Goal: Task Accomplishment & Management: Complete application form

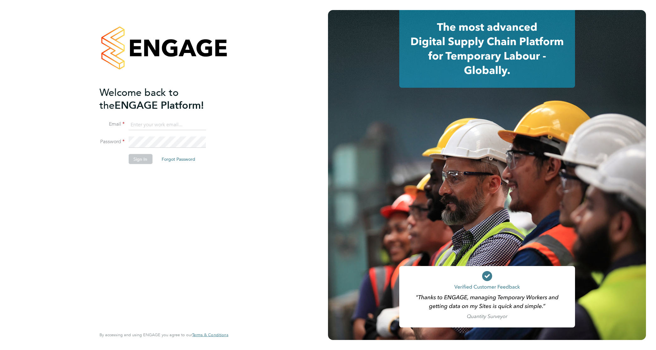
type input "david.jones@vistry.co.uk"
click at [266, 179] on div "Welcome back to the ENGAGE Platform! Email david.jones@vistry.co.uk Password Si…" at bounding box center [164, 175] width 328 height 350
click at [141, 159] on button "Sign In" at bounding box center [140, 159] width 24 height 10
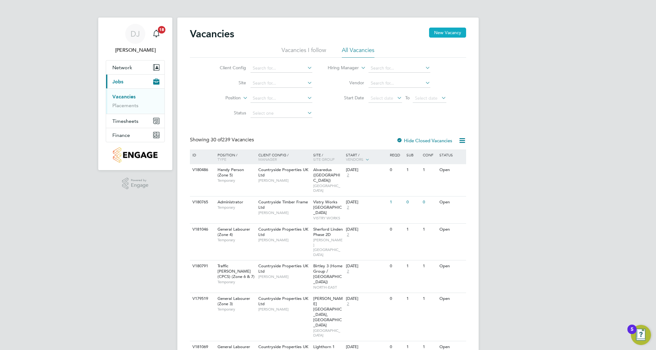
click at [438, 34] on button "New Vacancy" at bounding box center [447, 33] width 37 height 10
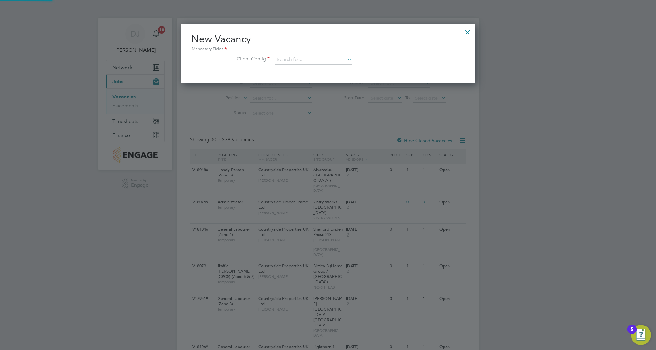
scroll to position [60, 294]
click at [320, 53] on div "New Vacancy Mandatory Fields Client Config" at bounding box center [327, 52] width 273 height 38
click at [318, 58] on input at bounding box center [312, 59] width 77 height 9
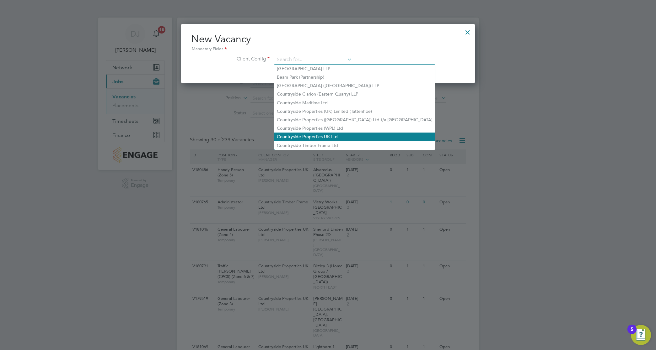
click at [315, 137] on li "Countryside Properties UK Ltd" at bounding box center [354, 137] width 161 height 8
type input "Countryside Properties UK Ltd"
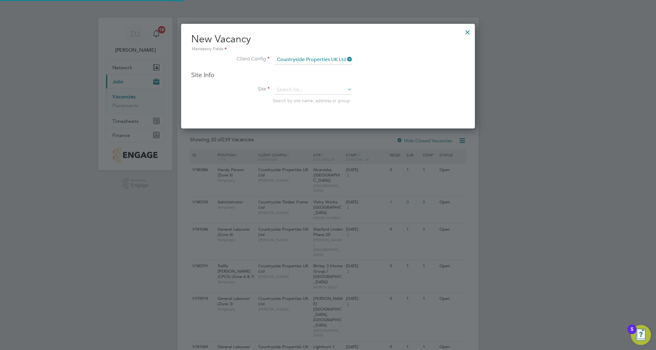
scroll to position [105, 294]
click at [313, 90] on input at bounding box center [312, 89] width 77 height 9
click at [317, 105] on li "Bexh ill Phase 2" at bounding box center [313, 107] width 78 height 8
type input "Bexhill Phase 2"
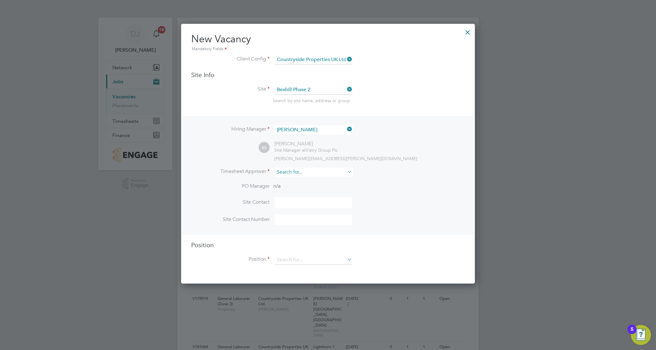
click at [316, 172] on input at bounding box center [312, 172] width 77 height 9
type input "kevin sh"
click at [313, 177] on ul "Kevin Sh annon" at bounding box center [316, 181] width 84 height 9
click at [313, 179] on li "Timesheet Approver" at bounding box center [327, 175] width 273 height 15
click at [316, 173] on input at bounding box center [312, 172] width 77 height 9
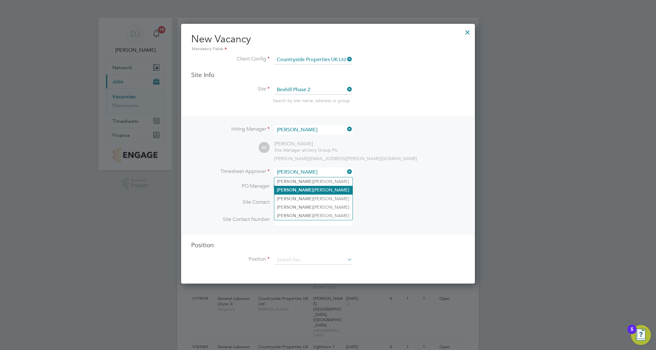
click at [310, 188] on li "Kevin Shannon" at bounding box center [313, 190] width 78 height 8
type input "[PERSON_NAME]"
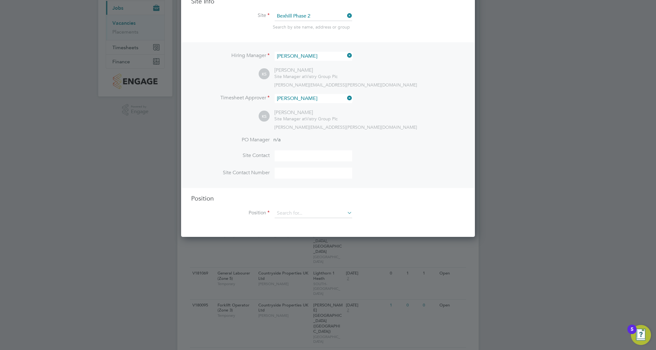
scroll to position [78, 0]
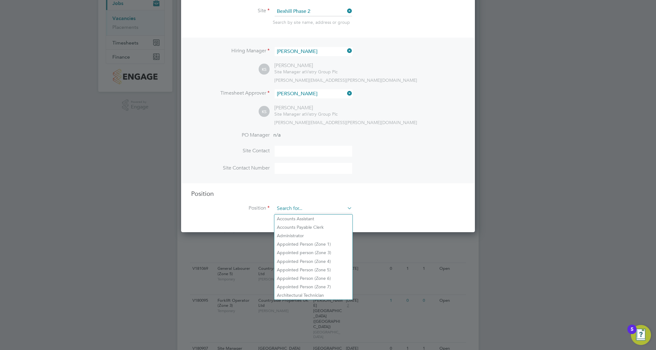
click at [311, 209] on input at bounding box center [312, 208] width 77 height 9
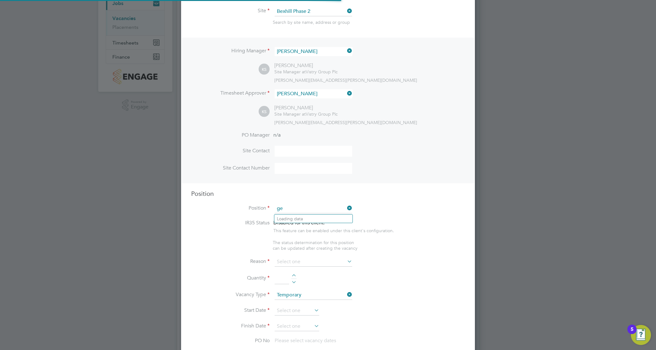
scroll to position [903, 294]
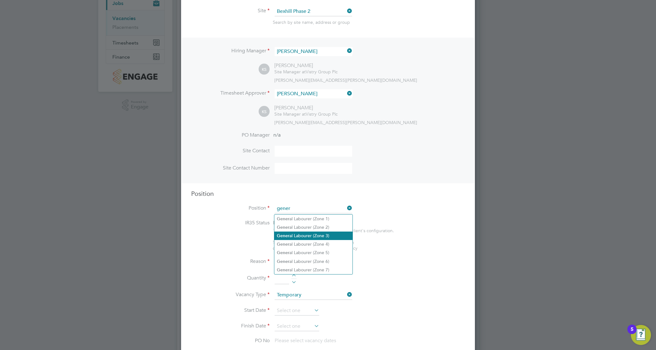
click at [320, 235] on li "Gener al Labourer (Zone 3)" at bounding box center [313, 236] width 78 height 8
type input "General Labourer (Zone 3)"
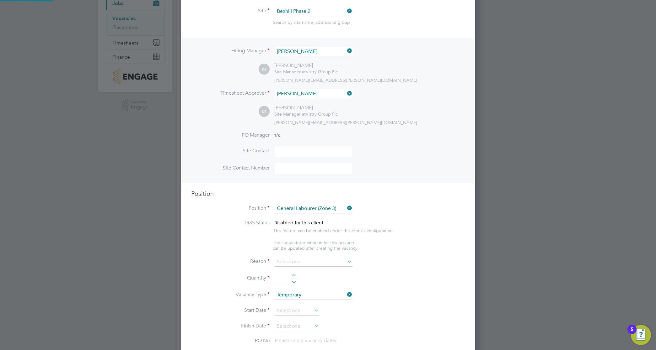
type textarea "- General labouring duties - Supporting the trades on site - Moving materials a…"
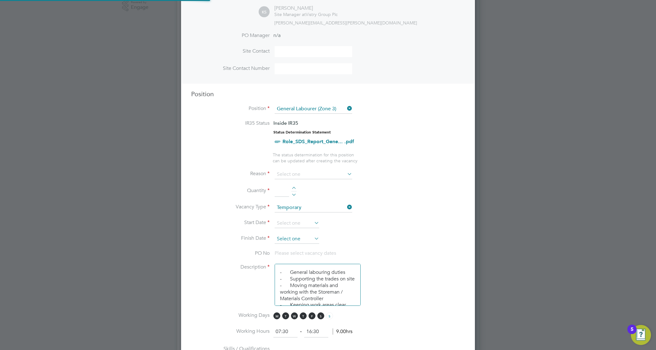
scroll to position [196, 0]
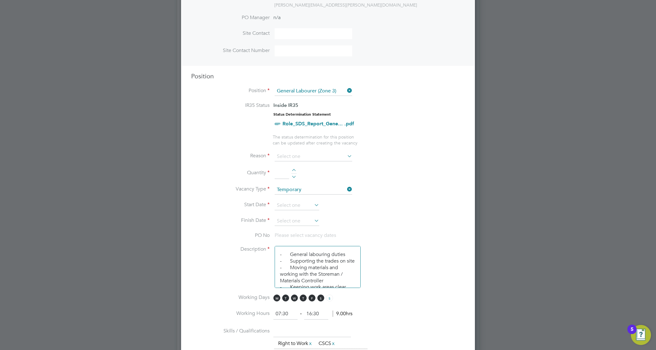
click at [298, 151] on ng-container "IR35 Status Inside IR35 Status Determination Statement Role_SDS_Report_Gene... …" at bounding box center [327, 301] width 273 height 399
click at [298, 153] on input at bounding box center [312, 156] width 77 height 9
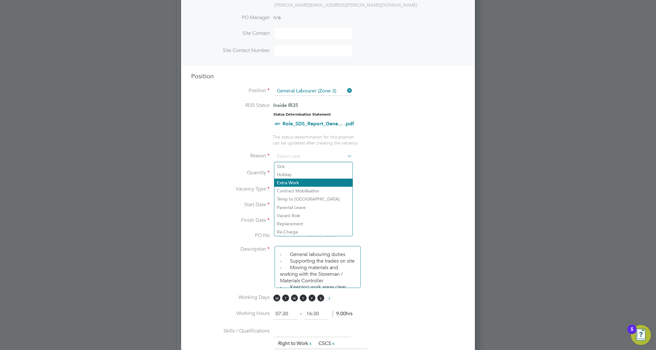
click at [292, 180] on li "Extra Work" at bounding box center [313, 183] width 78 height 8
type input "Extra Work"
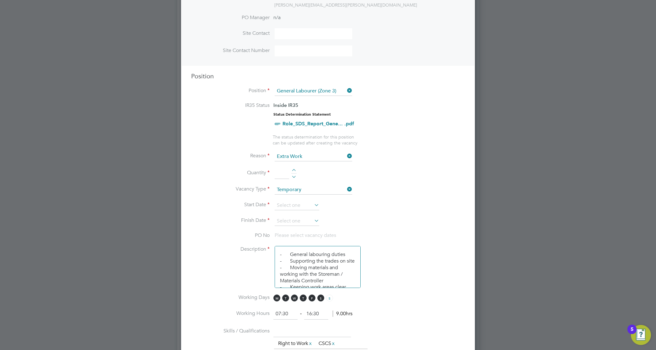
click at [284, 173] on input at bounding box center [281, 173] width 14 height 11
type input "1"
click at [293, 201] on li "Vacancy Type Temporary" at bounding box center [327, 193] width 273 height 16
click at [294, 205] on input at bounding box center [296, 205] width 45 height 9
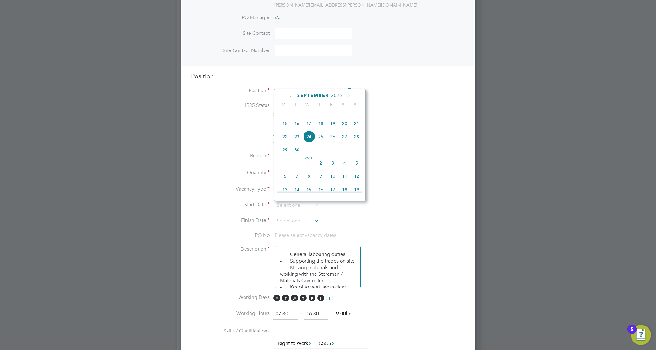
click at [288, 143] on span "22" at bounding box center [285, 137] width 12 height 12
type input "[DATE]"
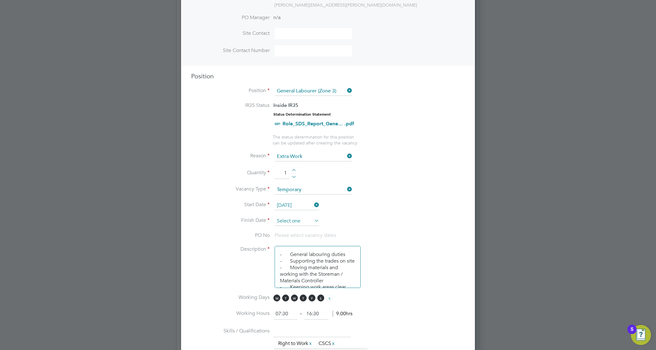
click at [297, 217] on input at bounding box center [296, 221] width 45 height 9
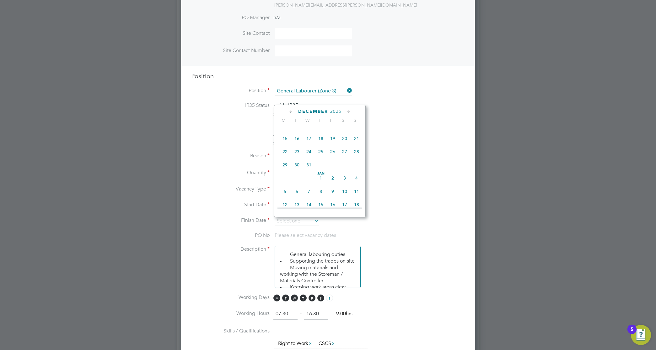
scroll to position [394, 0]
click at [332, 157] on span "5" at bounding box center [333, 151] width 12 height 12
type input "05 Dec 2025"
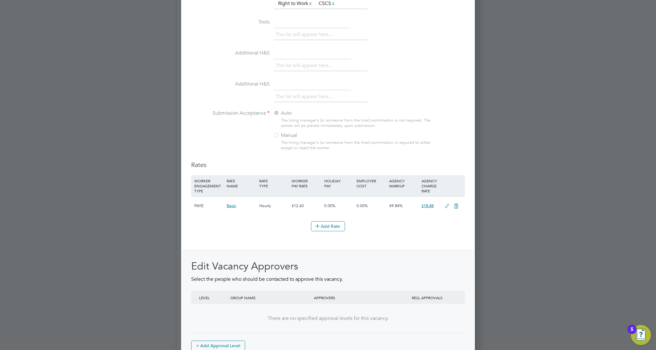
scroll to position [623, 0]
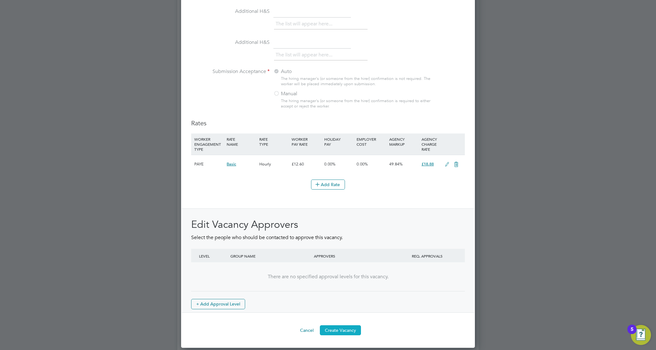
click at [358, 330] on button "Create Vacancy" at bounding box center [340, 331] width 41 height 10
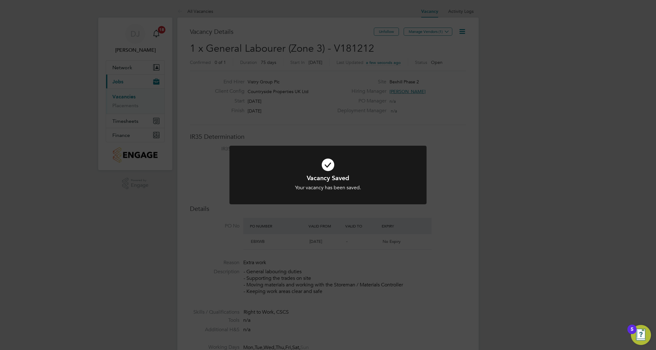
click at [394, 125] on div "Vacancy Saved Your vacancy has been saved. Cancel Okay" at bounding box center [328, 175] width 656 height 350
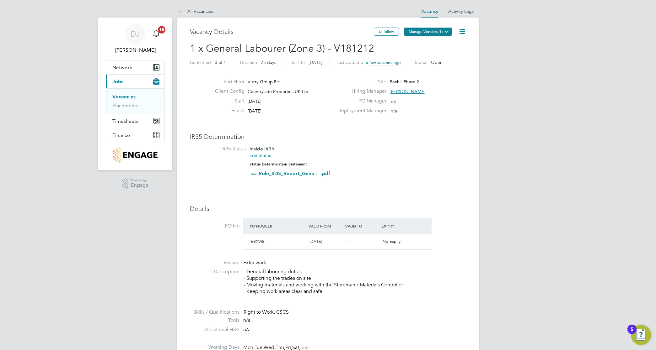
click at [426, 30] on button "Manage Vendors (1)" at bounding box center [427, 32] width 49 height 8
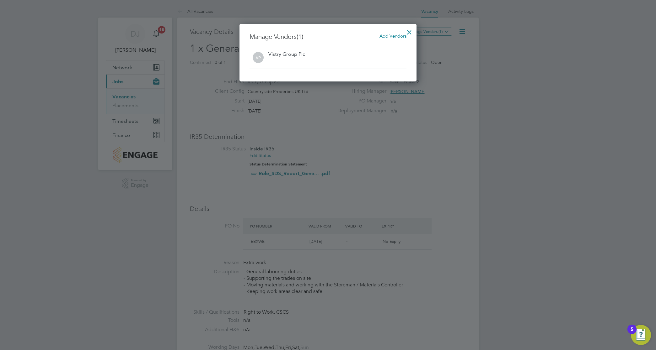
click at [389, 35] on span "Add Vendors" at bounding box center [392, 36] width 27 height 6
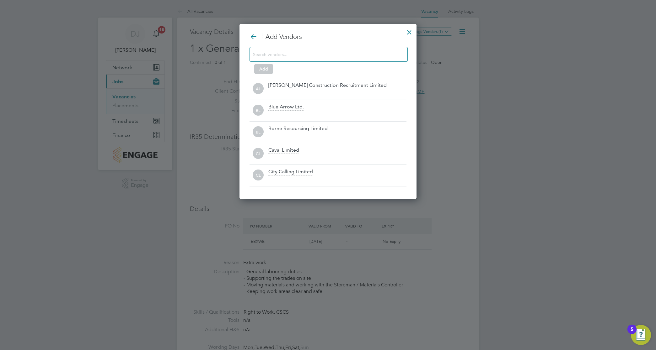
click at [353, 56] on input at bounding box center [323, 54] width 141 height 8
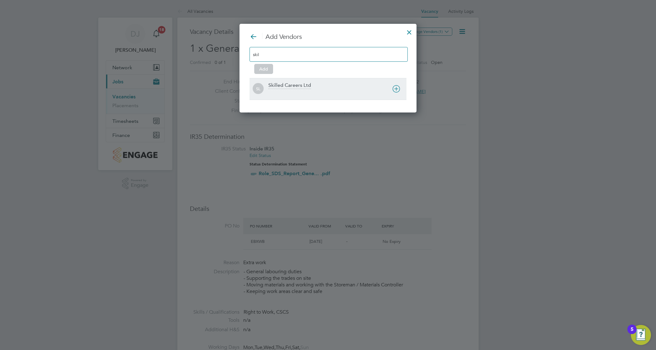
type input "skil"
click at [330, 85] on div "Skilled Careers Ltd" at bounding box center [337, 89] width 138 height 14
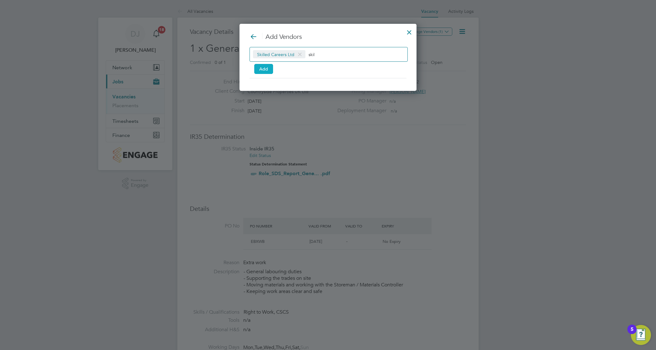
click at [270, 69] on button "Add" at bounding box center [263, 69] width 19 height 10
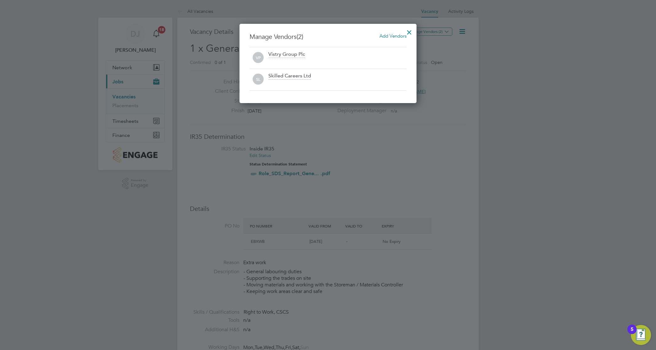
click at [410, 28] on div at bounding box center [408, 30] width 11 height 11
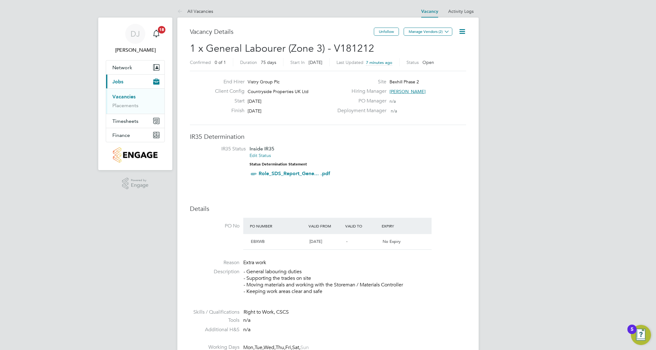
click at [126, 98] on link "Vacancies" at bounding box center [123, 97] width 23 height 6
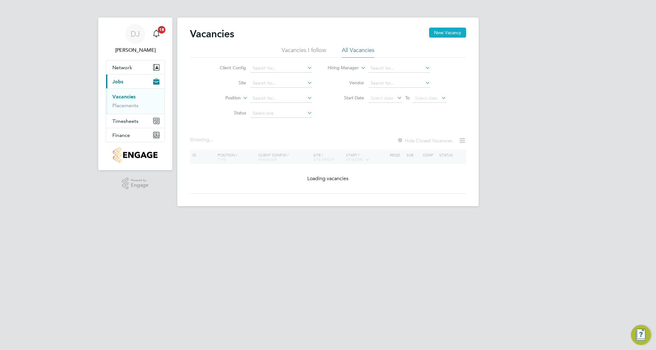
click at [437, 33] on button "New Vacancy" at bounding box center [447, 33] width 37 height 10
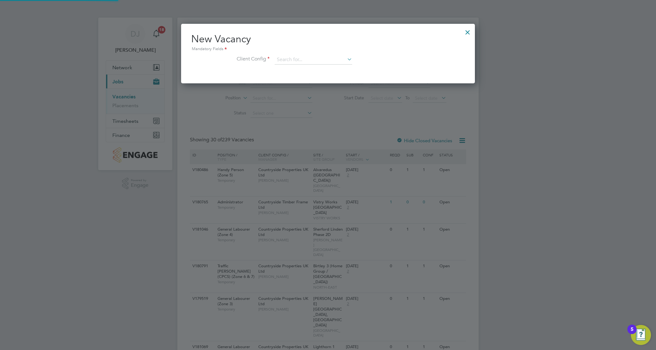
scroll to position [60, 294]
click at [315, 56] on input at bounding box center [312, 59] width 77 height 9
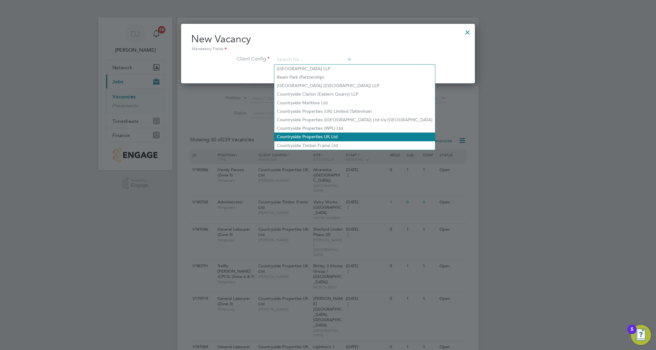
click at [332, 137] on li "Countryside Properties UK Ltd" at bounding box center [354, 137] width 161 height 8
type input "Countryside Properties UK Ltd"
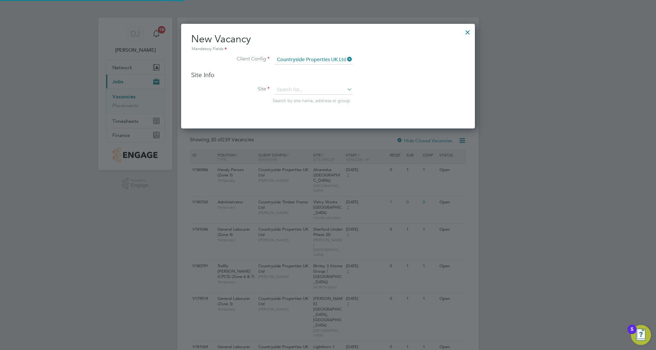
scroll to position [105, 294]
click at [317, 93] on input at bounding box center [312, 89] width 77 height 9
click at [317, 106] on li "Bex hill Phase 2" at bounding box center [313, 107] width 78 height 8
type input "Bexhill Phase 2"
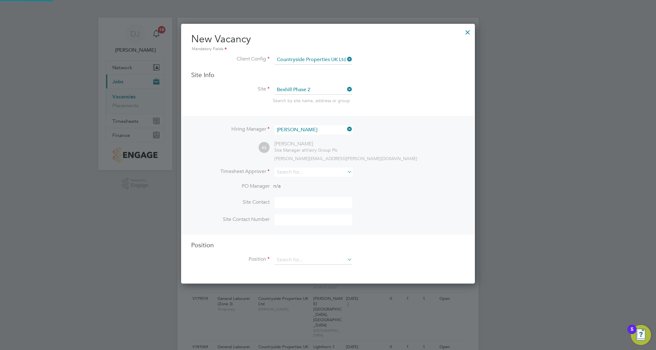
scroll to position [261, 294]
click at [311, 170] on input at bounding box center [312, 172] width 77 height 9
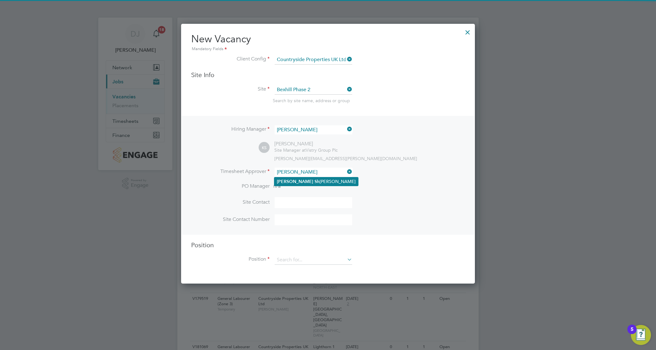
click at [319, 179] on li "Kevin Sh annon" at bounding box center [316, 182] width 84 height 8
type input "[PERSON_NAME]"
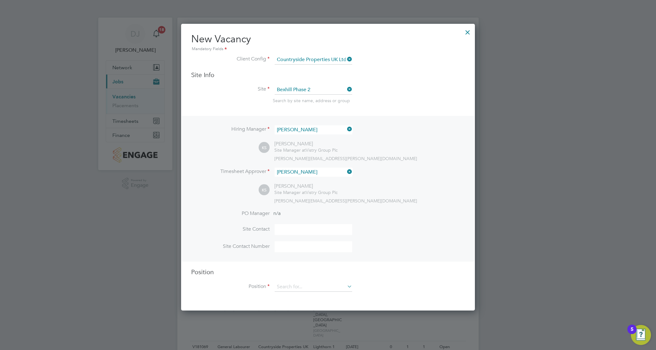
click at [325, 281] on div "Position Position" at bounding box center [327, 283] width 273 height 30
click at [325, 284] on input at bounding box center [312, 287] width 77 height 9
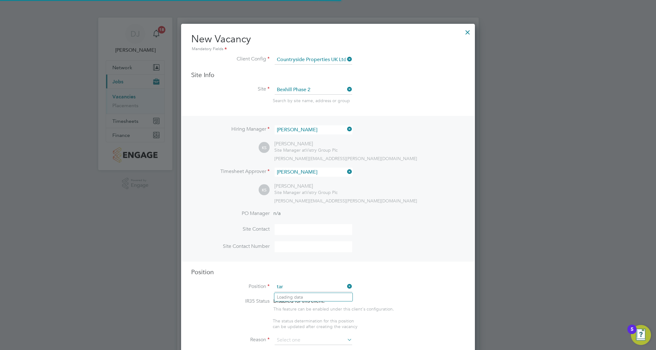
scroll to position [903, 294]
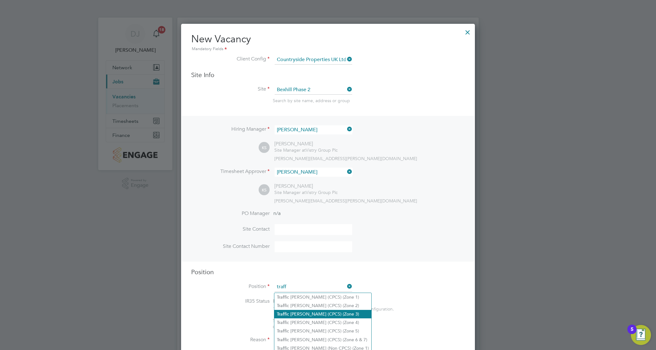
click at [327, 313] on li "Traff ic Marshall (CPCS) (Zone 3)" at bounding box center [322, 314] width 97 height 8
type input "Traffic [PERSON_NAME] (CPCS) (Zone 3)"
type textarea "- Working under the supervision and management of the Project Manager, Site Man…"
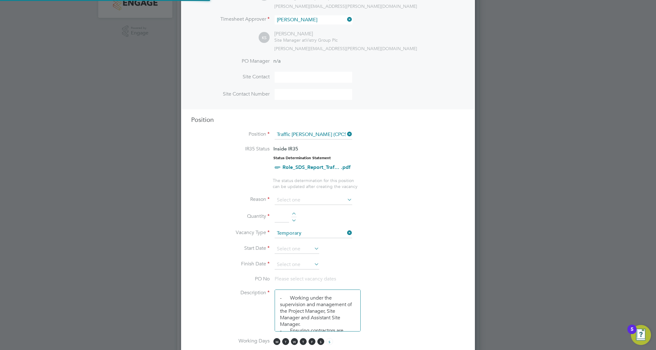
scroll to position [157, 0]
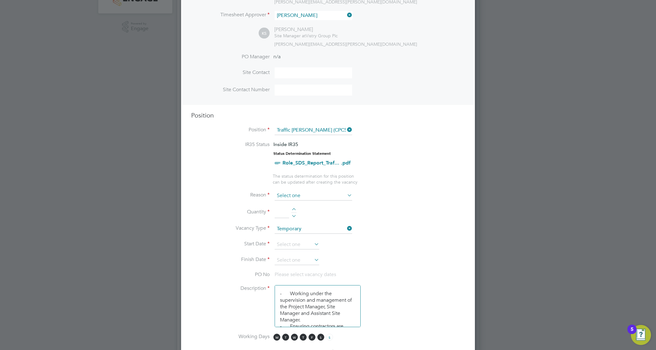
click at [311, 196] on input at bounding box center [312, 195] width 77 height 9
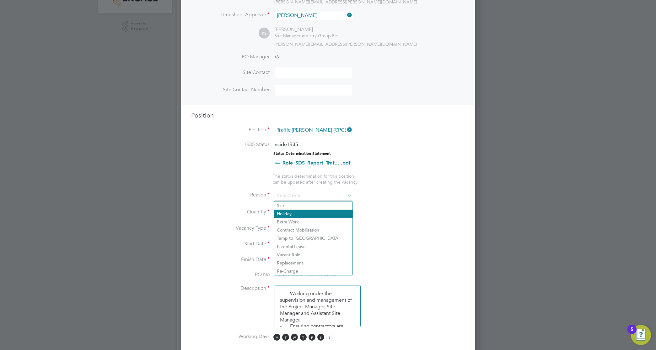
click at [305, 212] on li "Holiday" at bounding box center [313, 214] width 78 height 8
type input "Holiday"
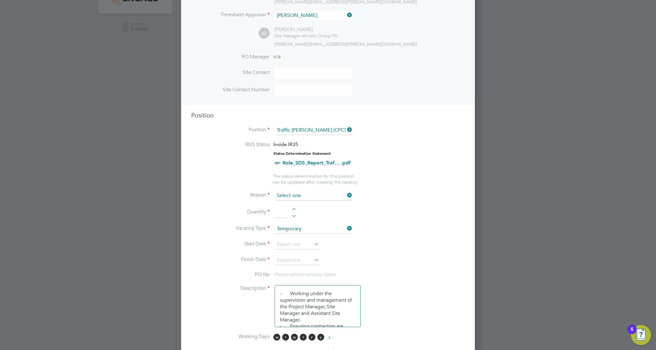
click at [304, 196] on input at bounding box center [312, 195] width 77 height 9
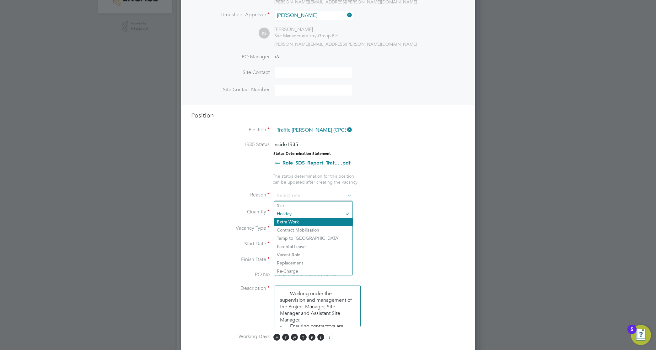
click at [301, 220] on li "Extra Work" at bounding box center [313, 222] width 78 height 8
type input "Extra Work"
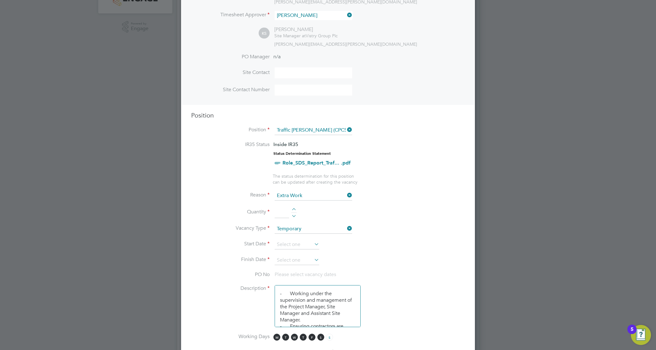
click at [283, 212] on input at bounding box center [281, 212] width 14 height 11
type input "1"
click at [299, 244] on input at bounding box center [296, 244] width 45 height 9
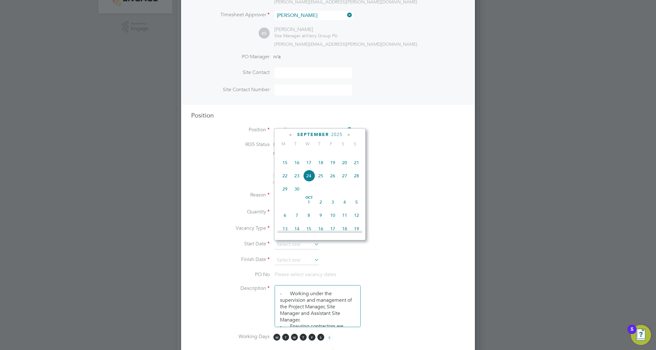
click at [281, 182] on span "22" at bounding box center [285, 176] width 12 height 12
type input "[DATE]"
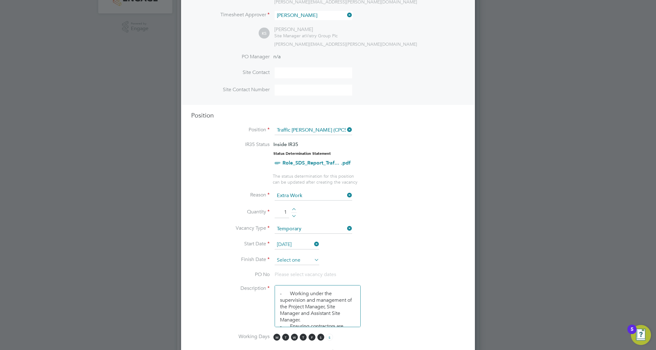
click at [302, 258] on input at bounding box center [296, 260] width 45 height 9
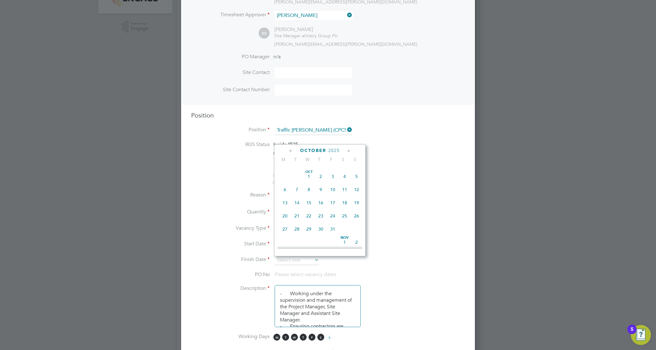
scroll to position [351, 0]
click at [331, 239] on span "5" at bounding box center [333, 233] width 12 height 12
type input "05 Dec 2025"
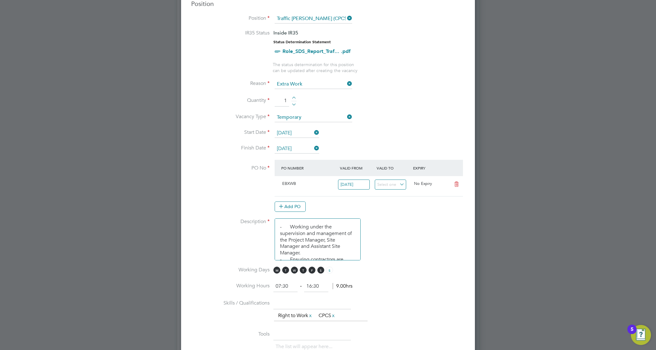
scroll to position [235, 0]
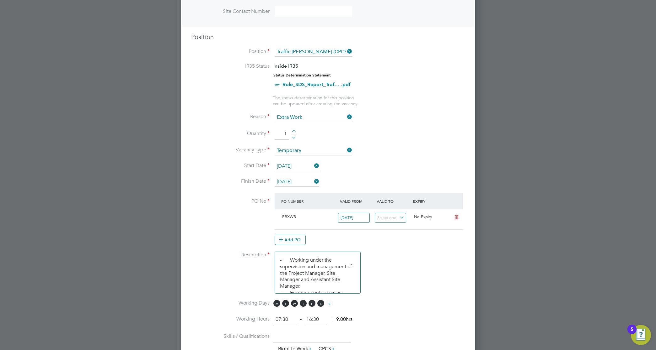
click at [287, 136] on input "1" at bounding box center [281, 134] width 14 height 11
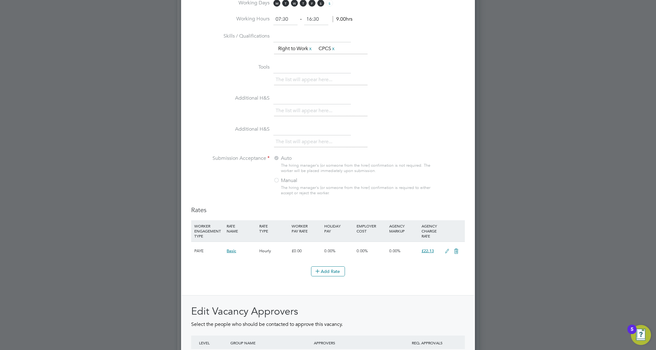
scroll to position [623, 0]
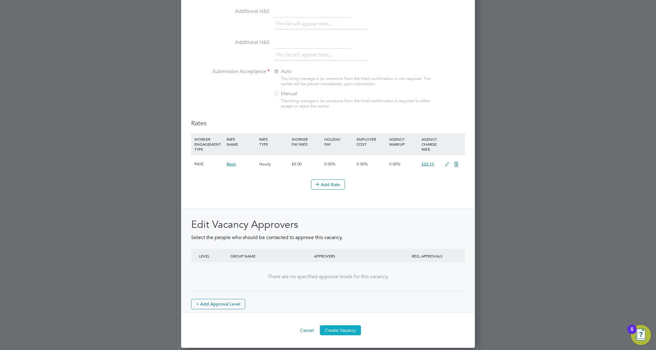
type input "2"
click at [342, 333] on button "Create Vacancy" at bounding box center [340, 331] width 41 height 10
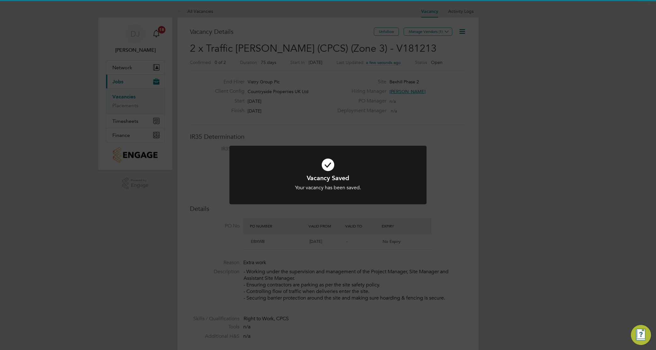
scroll to position [3, 3]
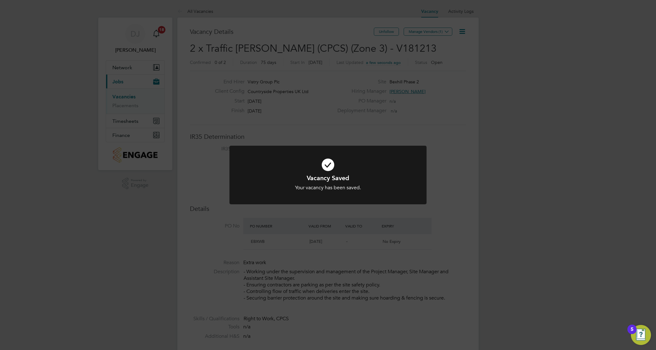
drag, startPoint x: 387, startPoint y: 110, endPoint x: 104, endPoint y: 101, distance: 284.0
click at [387, 110] on div "Vacancy Saved Your vacancy has been saved. Cancel Okay" at bounding box center [328, 175] width 656 height 350
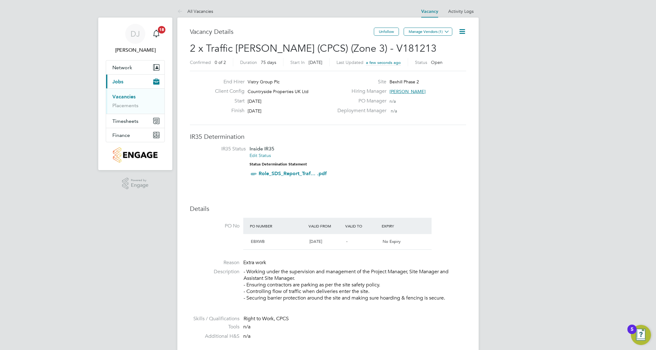
click at [119, 96] on link "Vacancies" at bounding box center [123, 97] width 23 height 6
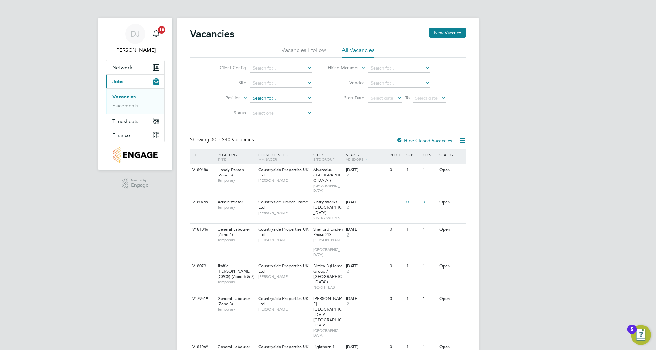
click at [294, 96] on input at bounding box center [281, 98] width 62 height 9
click at [281, 68] on input at bounding box center [281, 68] width 62 height 9
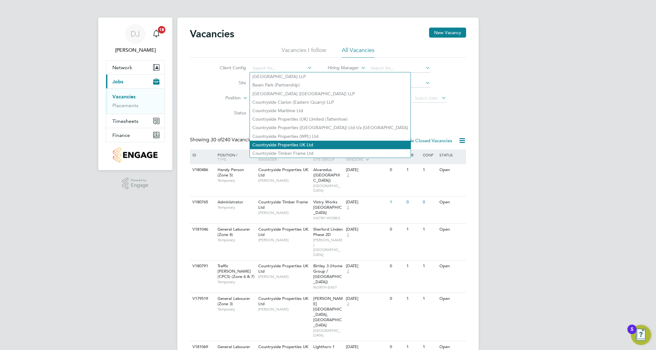
click at [291, 144] on li "Countryside Properties UK Ltd" at bounding box center [330, 145] width 161 height 8
type input "Countryside Properties UK Ltd"
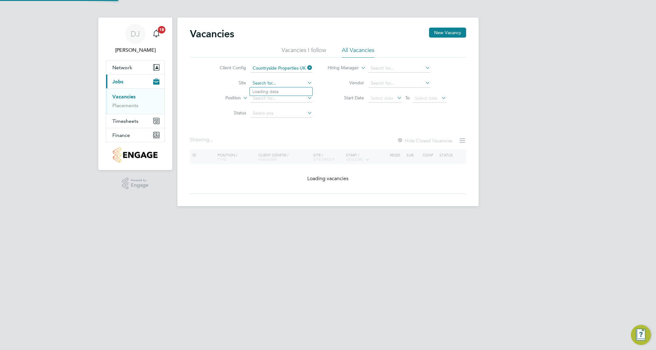
click at [269, 85] on input at bounding box center [281, 83] width 62 height 9
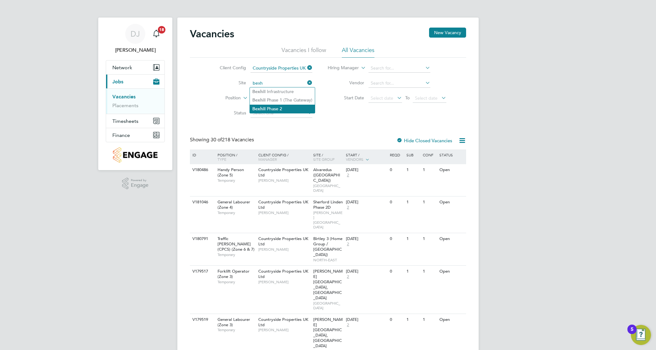
click at [276, 107] on li "Bexh ill Phase 2" at bounding box center [282, 109] width 65 height 8
type input "Bexhill Phase 2"
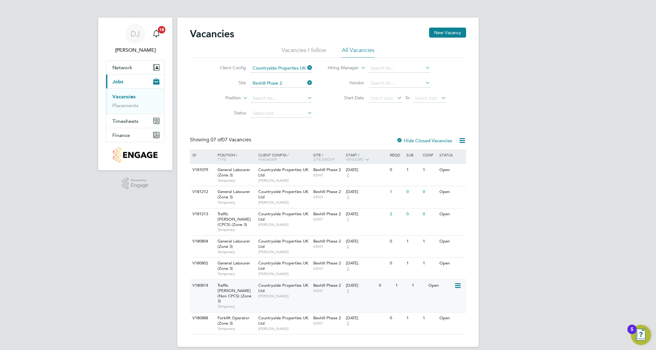
click at [454, 282] on icon at bounding box center [457, 286] width 6 height 8
click at [433, 303] on li "Edit" at bounding box center [441, 304] width 36 height 9
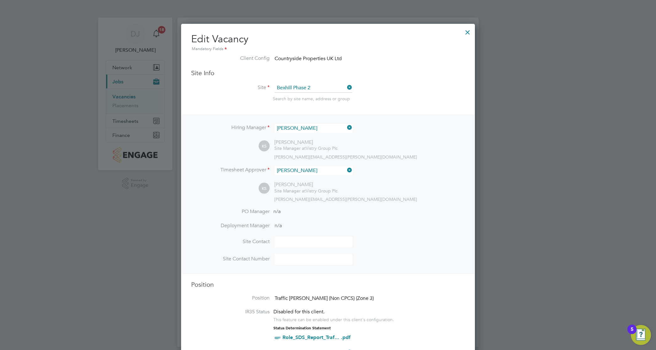
click at [470, 33] on div at bounding box center [467, 30] width 11 height 11
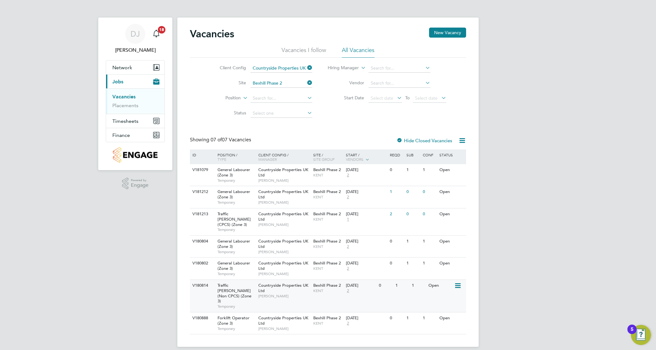
click at [370, 283] on div "15 Sep 2025 2" at bounding box center [360, 288] width 33 height 17
click at [388, 98] on span "Select date" at bounding box center [381, 98] width 23 height 6
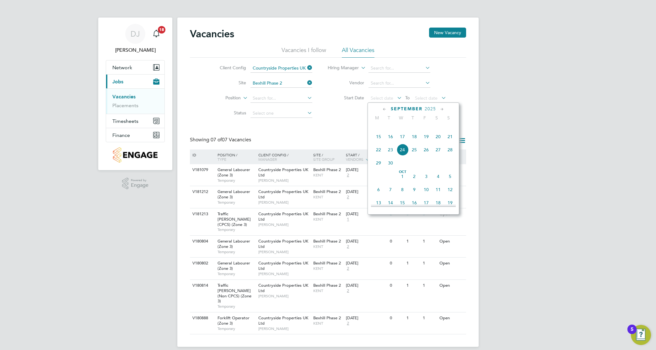
click at [381, 156] on span "22" at bounding box center [378, 150] width 12 height 12
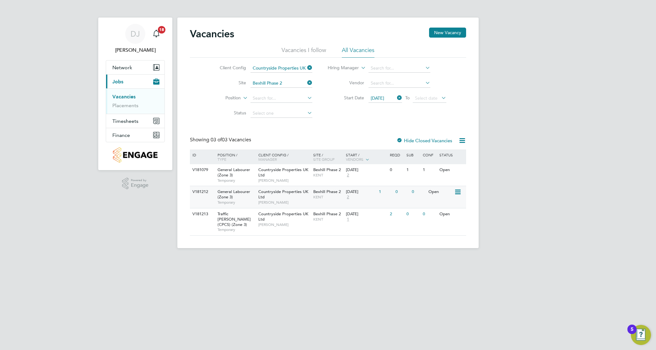
click at [384, 198] on div "V181212 General Labourer (Zone 3) Temporary Countryside Properties UK Ltd Kevin…" at bounding box center [328, 197] width 276 height 22
click at [329, 174] on span "KENT" at bounding box center [328, 175] width 30 height 5
click at [370, 216] on div "[DATE]" at bounding box center [361, 214] width 30 height 5
click at [314, 213] on span "Bexhill Phase 2" at bounding box center [327, 213] width 28 height 5
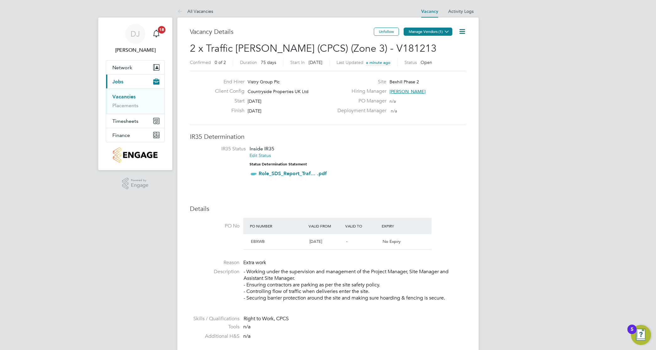
click at [419, 29] on button "Manage Vendors (1)" at bounding box center [427, 32] width 49 height 8
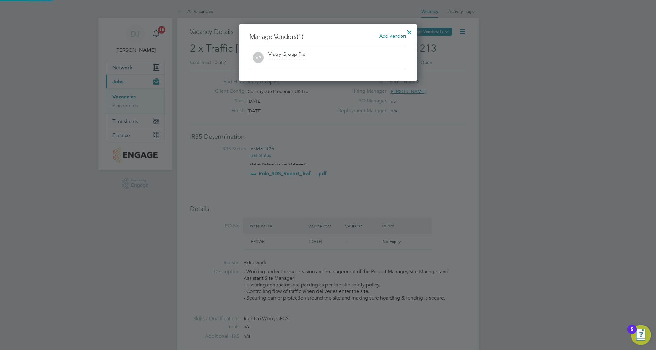
scroll to position [58, 177]
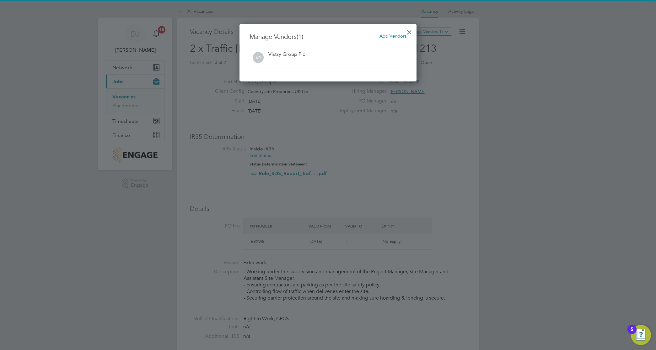
click at [387, 34] on span "Add Vendors" at bounding box center [392, 36] width 27 height 6
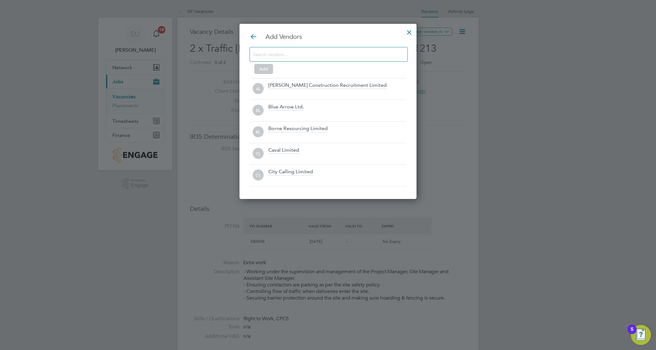
click at [365, 52] on input at bounding box center [323, 54] width 141 height 8
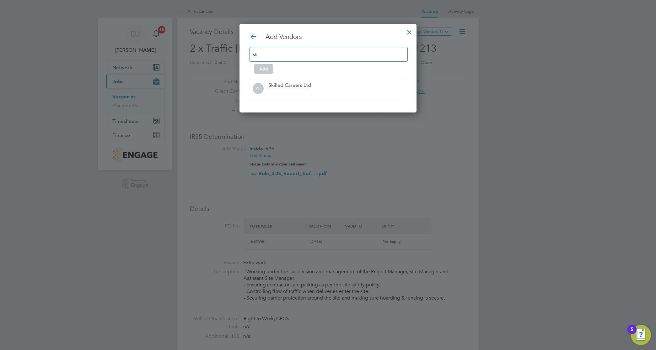
scroll to position [89, 177]
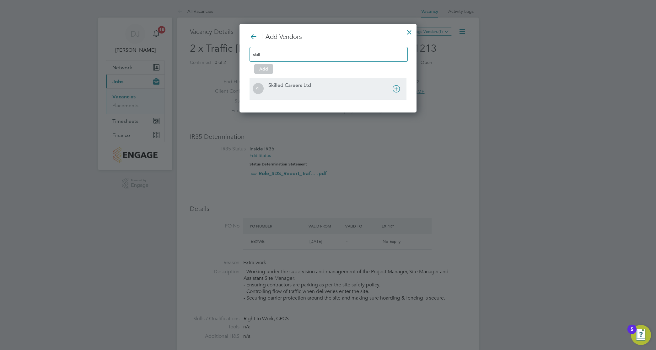
type input "skill"
click at [318, 85] on div "Skilled Careers Ltd" at bounding box center [337, 89] width 138 height 14
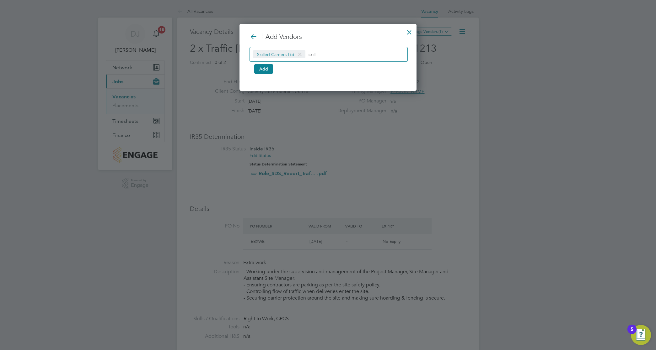
scroll to position [68, 177]
click at [267, 71] on button "Add" at bounding box center [263, 69] width 19 height 10
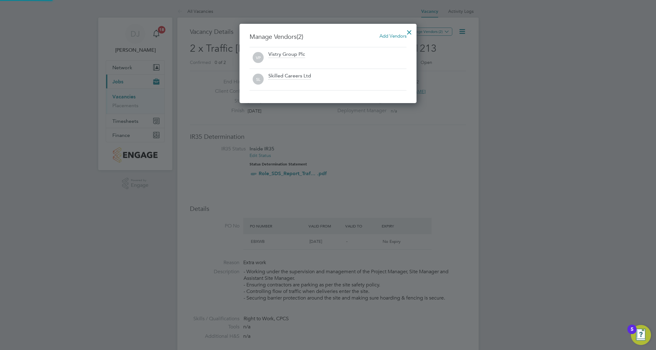
scroll to position [79, 177]
click at [410, 29] on div at bounding box center [408, 30] width 11 height 11
